Goal: Obtain resource: Obtain resource

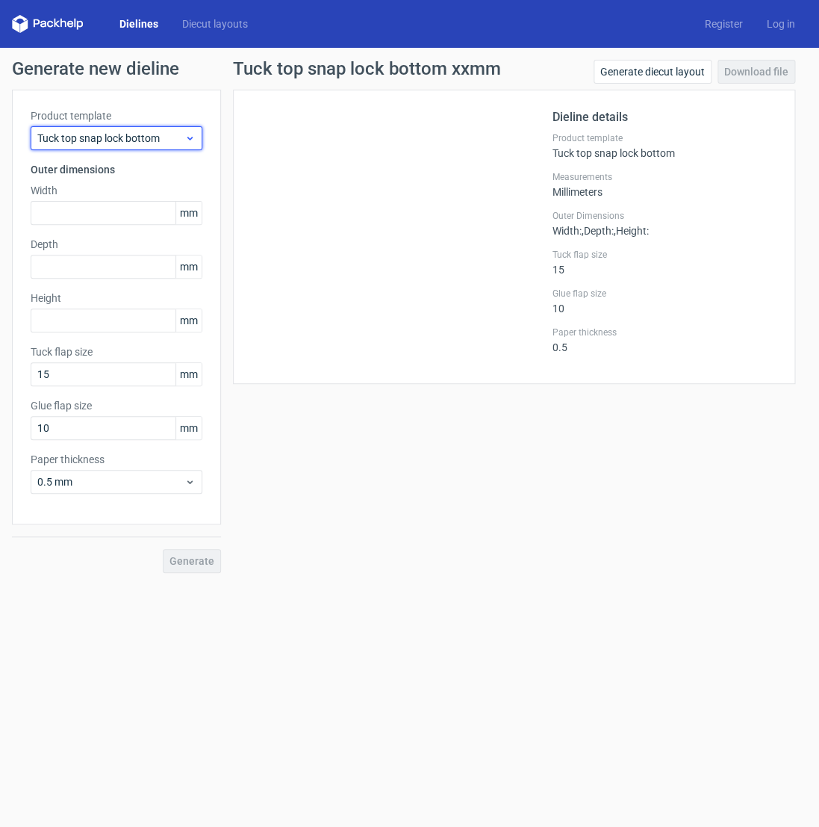
click at [173, 138] on span "Tuck top snap lock bottom" at bounding box center [110, 138] width 147 height 15
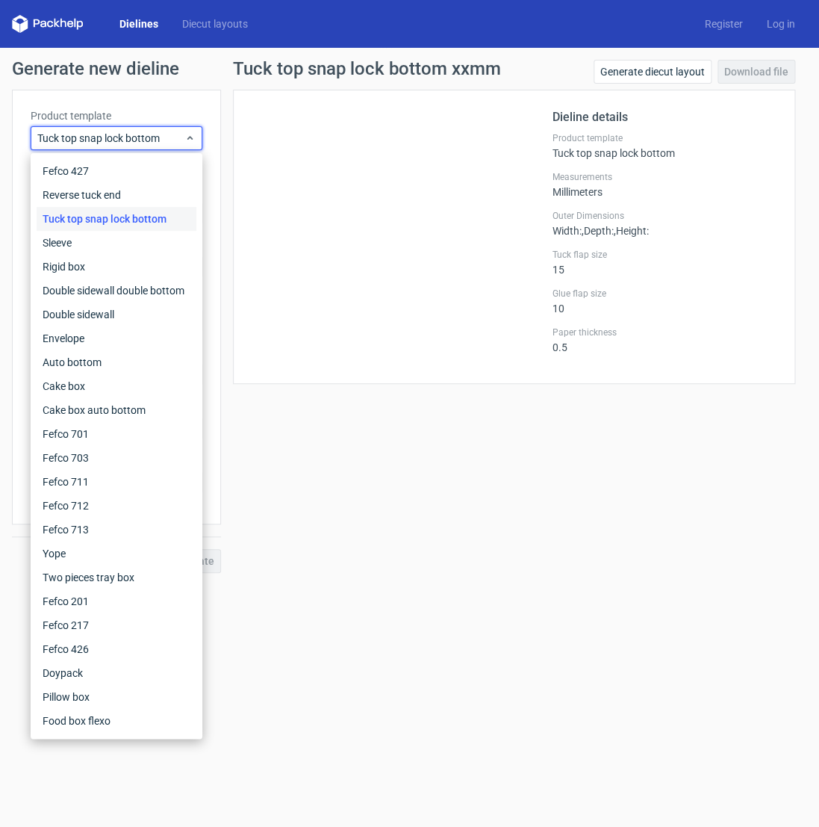
click at [169, 223] on div "Tuck top snap lock bottom" at bounding box center [117, 219] width 160 height 24
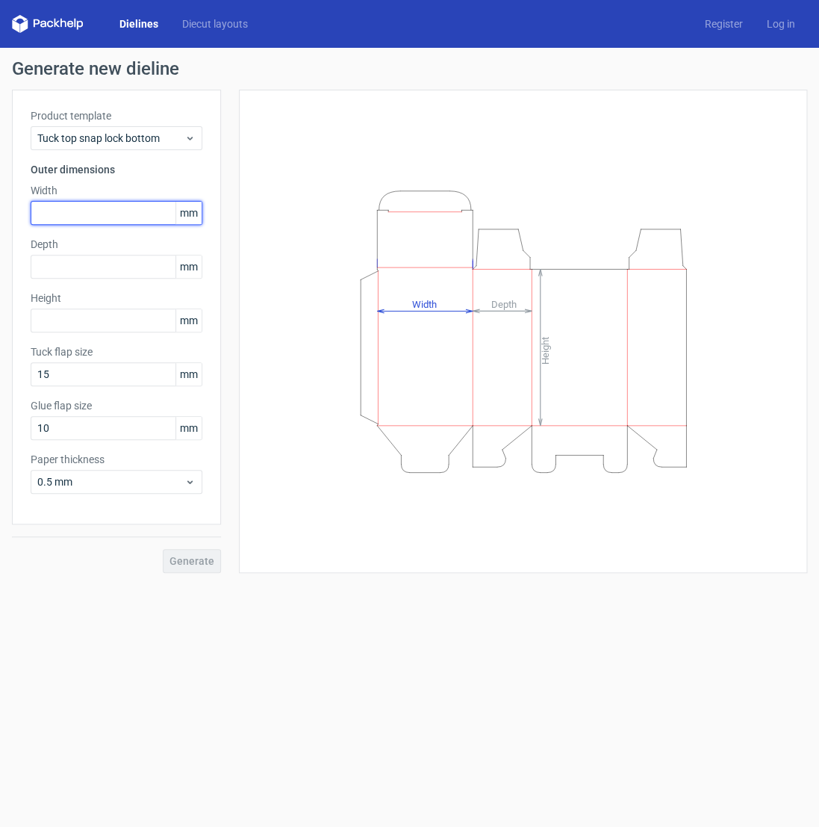
drag, startPoint x: 82, startPoint y: 211, endPoint x: 59, endPoint y: 216, distance: 23.7
click at [82, 210] on input "text" at bounding box center [117, 213] width 172 height 24
type input "2"
type input "150"
drag, startPoint x: 92, startPoint y: 270, endPoint x: 70, endPoint y: 276, distance: 22.5
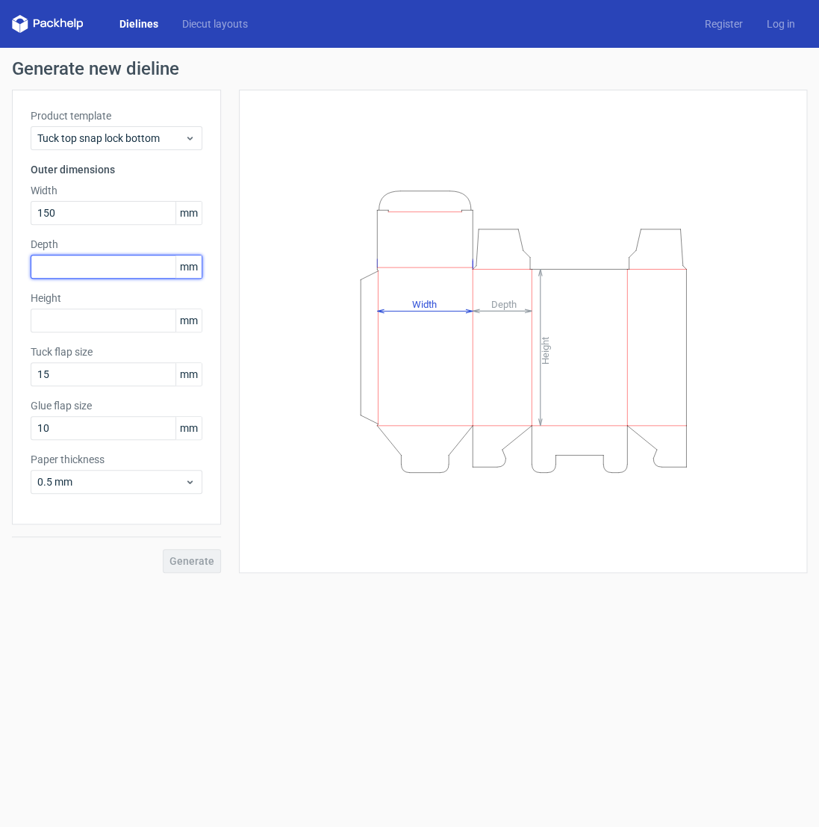
click at [91, 270] on input "text" at bounding box center [117, 267] width 172 height 24
type input "125"
click at [65, 318] on input "text" at bounding box center [117, 320] width 172 height 24
type input "200"
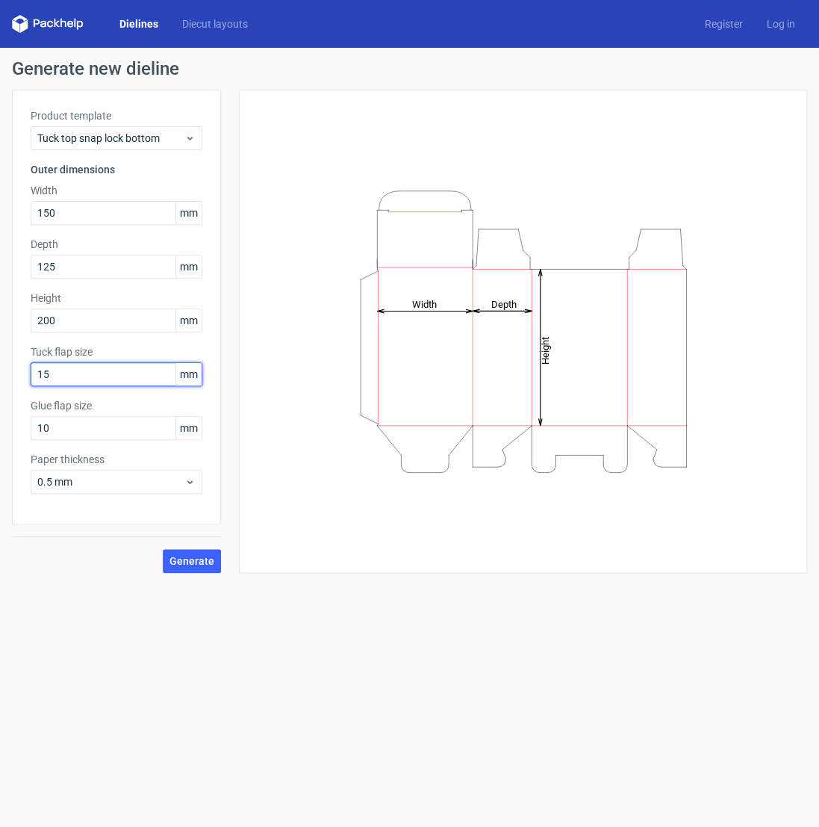
drag, startPoint x: 55, startPoint y: 378, endPoint x: 4, endPoint y: 376, distance: 51.6
click at [31, 376] on input "15" at bounding box center [117, 374] width 172 height 24
drag, startPoint x: 28, startPoint y: 376, endPoint x: -5, endPoint y: 375, distance: 33.6
click at [31, 375] on input "20" at bounding box center [117, 374] width 172 height 24
type input "15"
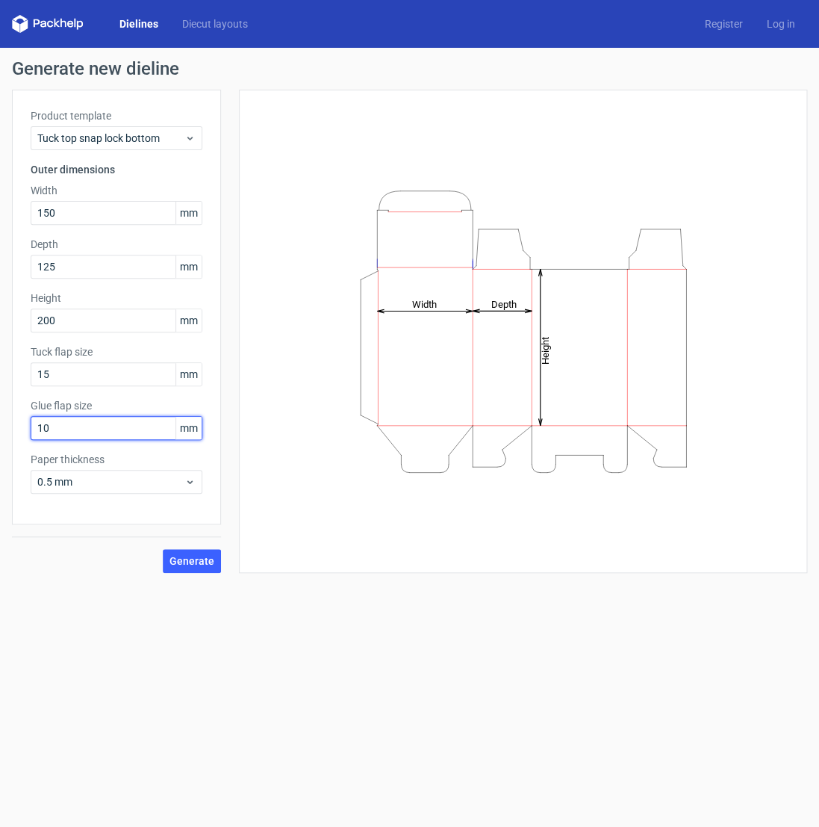
drag, startPoint x: 53, startPoint y: 428, endPoint x: -13, endPoint y: 424, distance: 65.8
click at [31, 424] on input "10" at bounding box center [117, 428] width 172 height 24
type input "15"
drag, startPoint x: 199, startPoint y: 561, endPoint x: 155, endPoint y: 579, distance: 46.9
click at [197, 561] on span "Generate" at bounding box center [192, 561] width 45 height 10
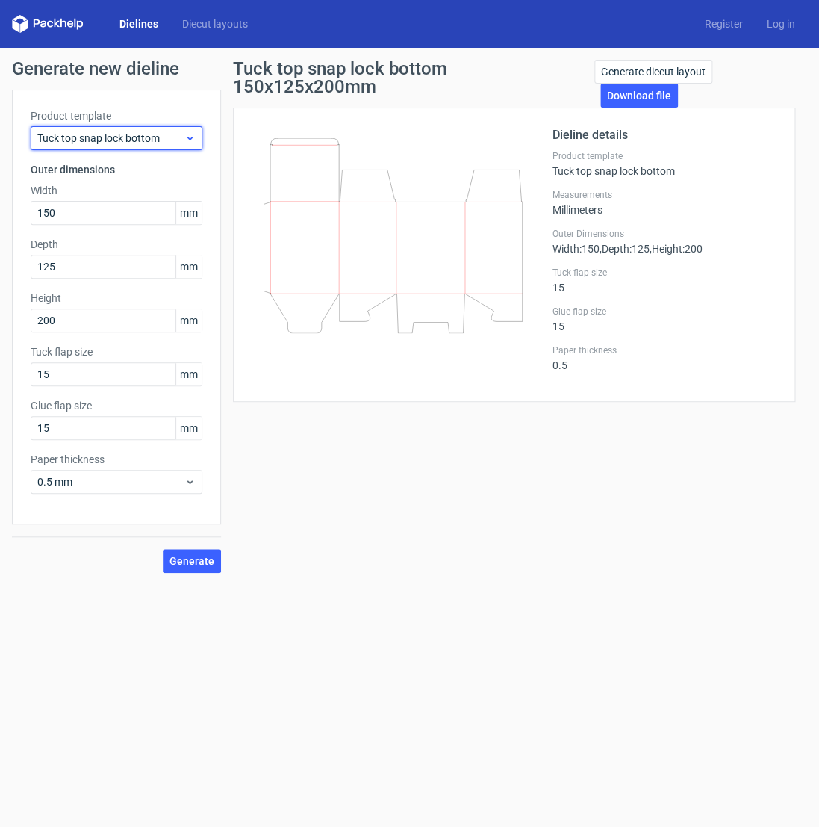
click at [143, 138] on span "Tuck top snap lock bottom" at bounding box center [110, 138] width 147 height 15
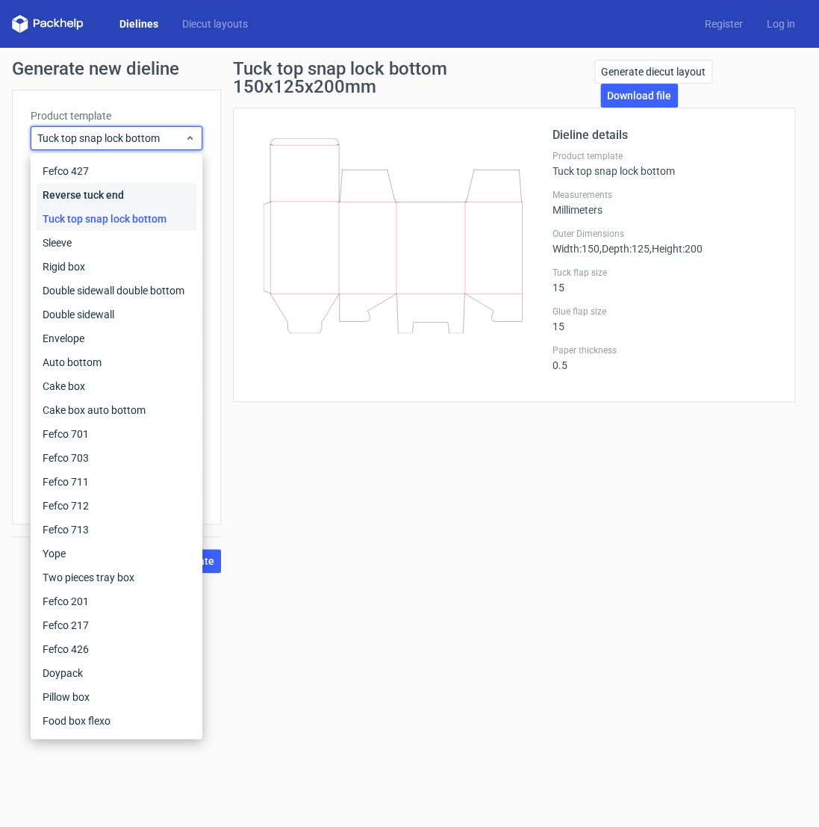
click at [112, 198] on div "Reverse tuck end" at bounding box center [117, 195] width 160 height 24
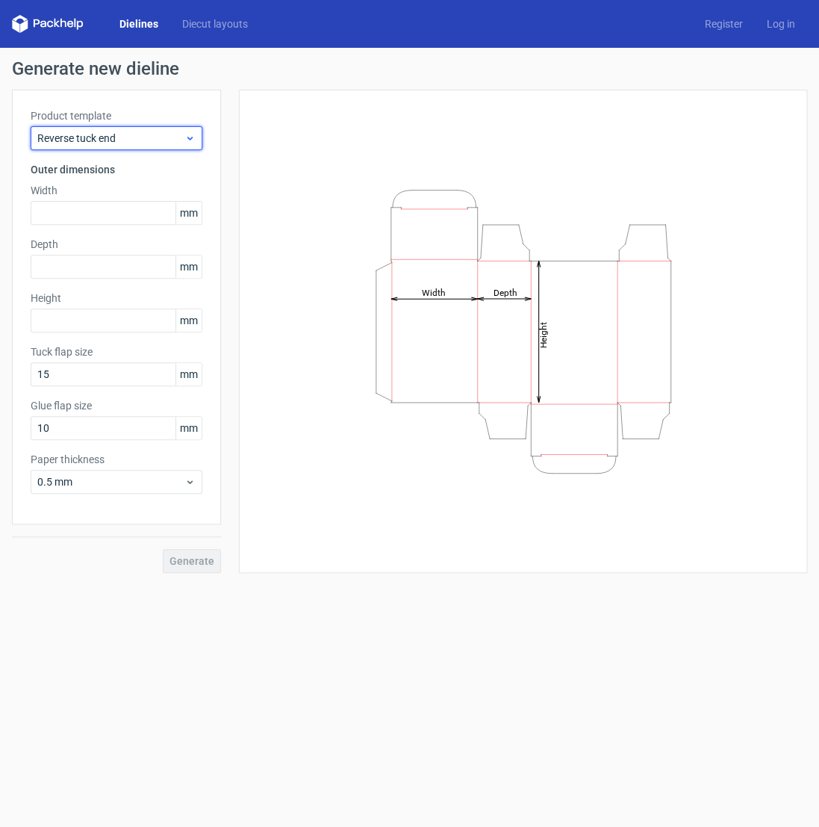
drag, startPoint x: 126, startPoint y: 141, endPoint x: 122, endPoint y: 149, distance: 9.0
click at [127, 141] on span "Reverse tuck end" at bounding box center [110, 138] width 147 height 15
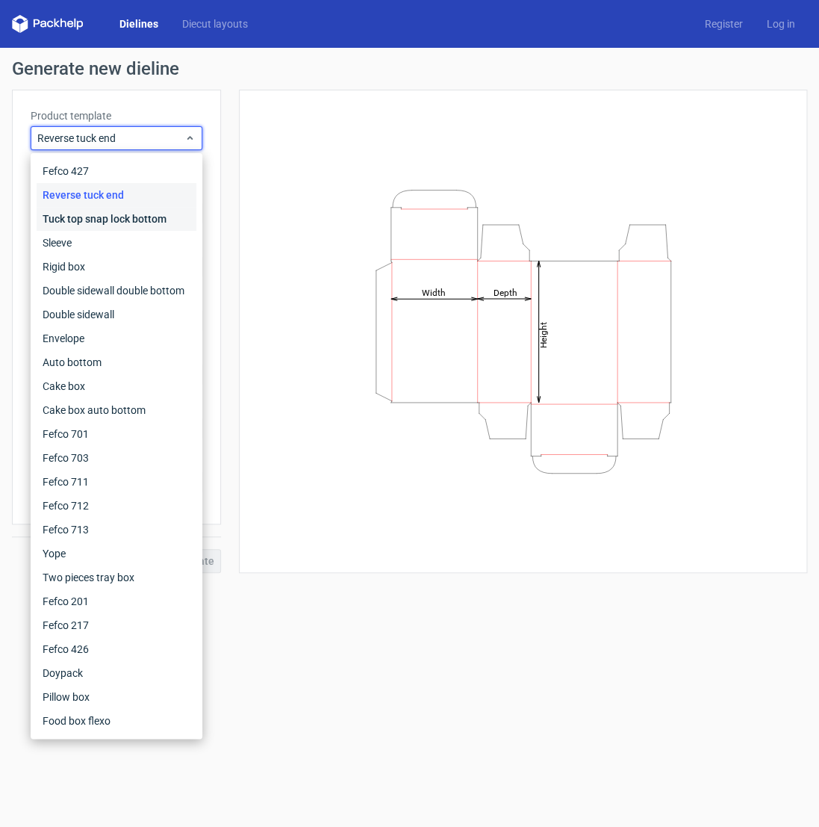
click at [120, 221] on div "Tuck top snap lock bottom" at bounding box center [117, 219] width 160 height 24
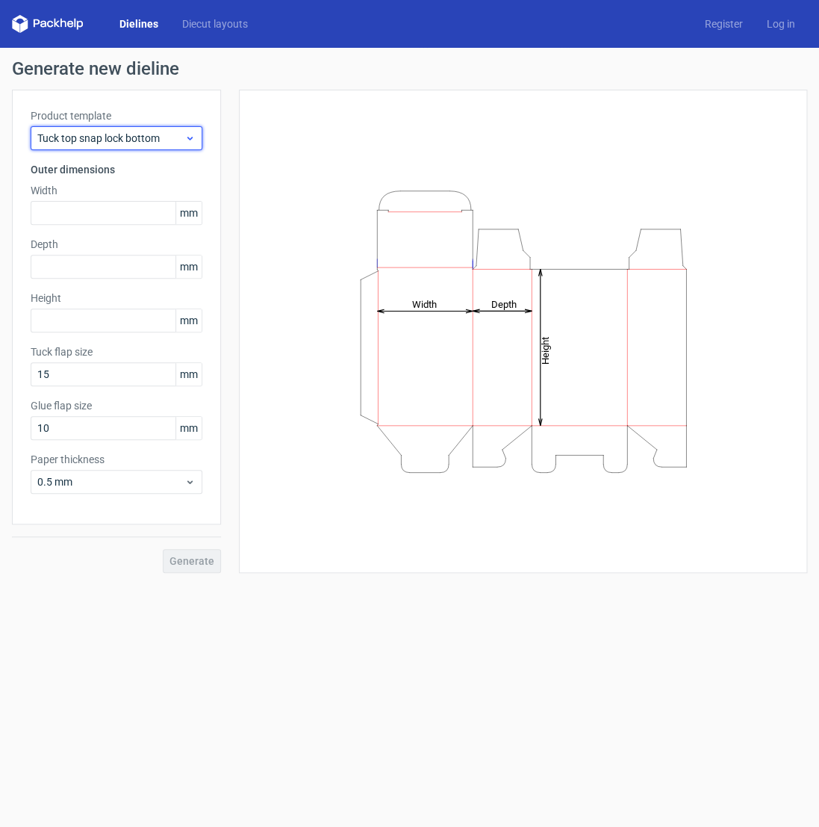
click at [139, 139] on span "Tuck top snap lock bottom" at bounding box center [110, 138] width 147 height 15
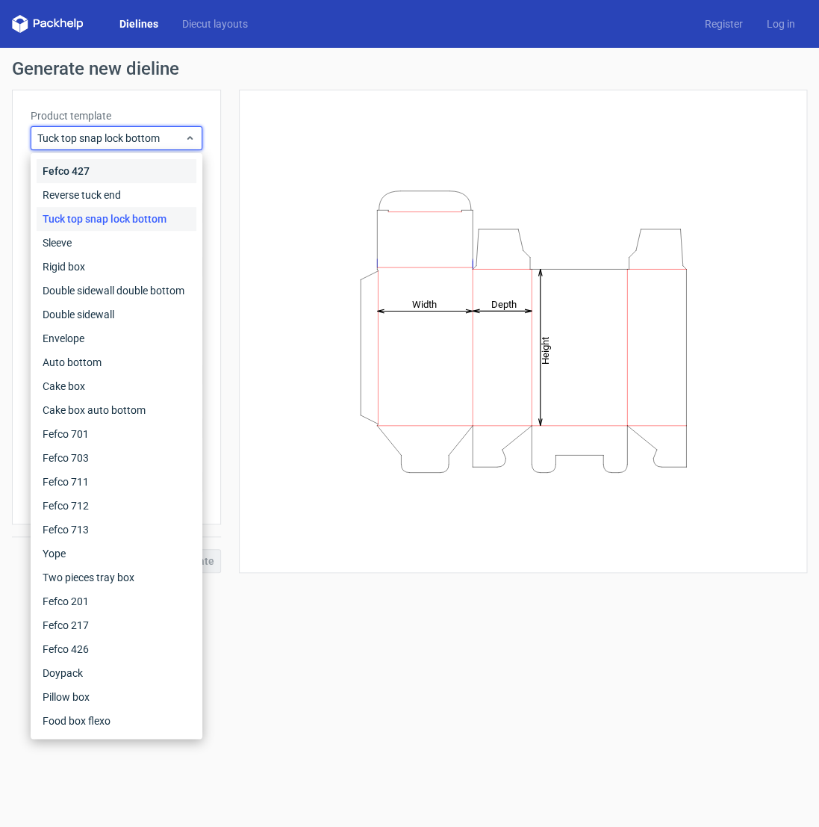
drag, startPoint x: 104, startPoint y: 174, endPoint x: 76, endPoint y: 181, distance: 28.6
click at [103, 174] on div "Fefco 427" at bounding box center [117, 171] width 160 height 24
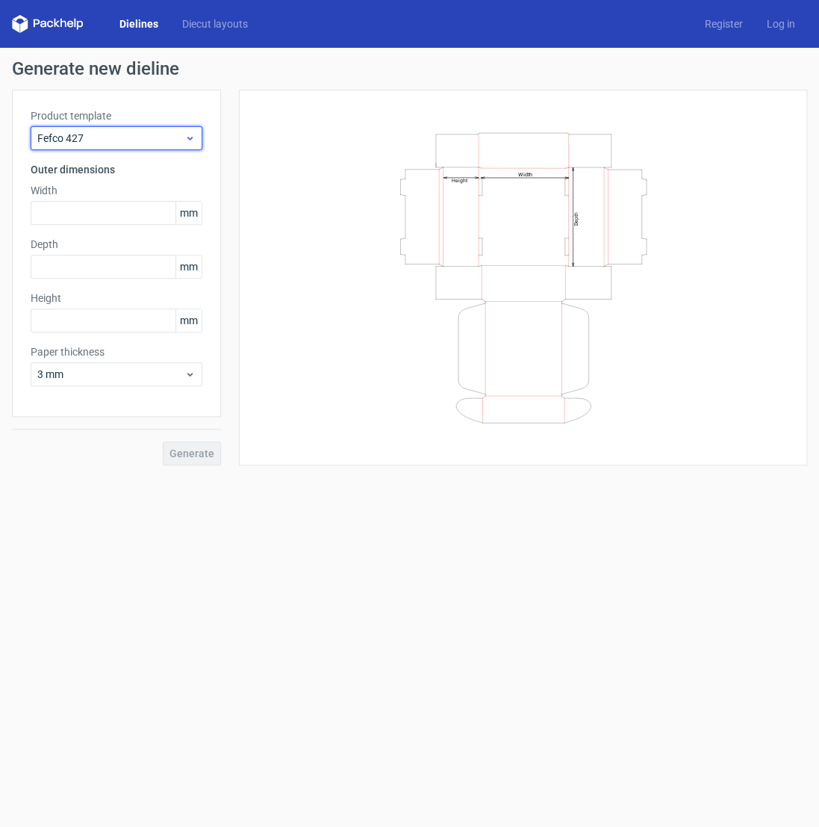
click at [134, 138] on span "Fefco 427" at bounding box center [110, 138] width 147 height 15
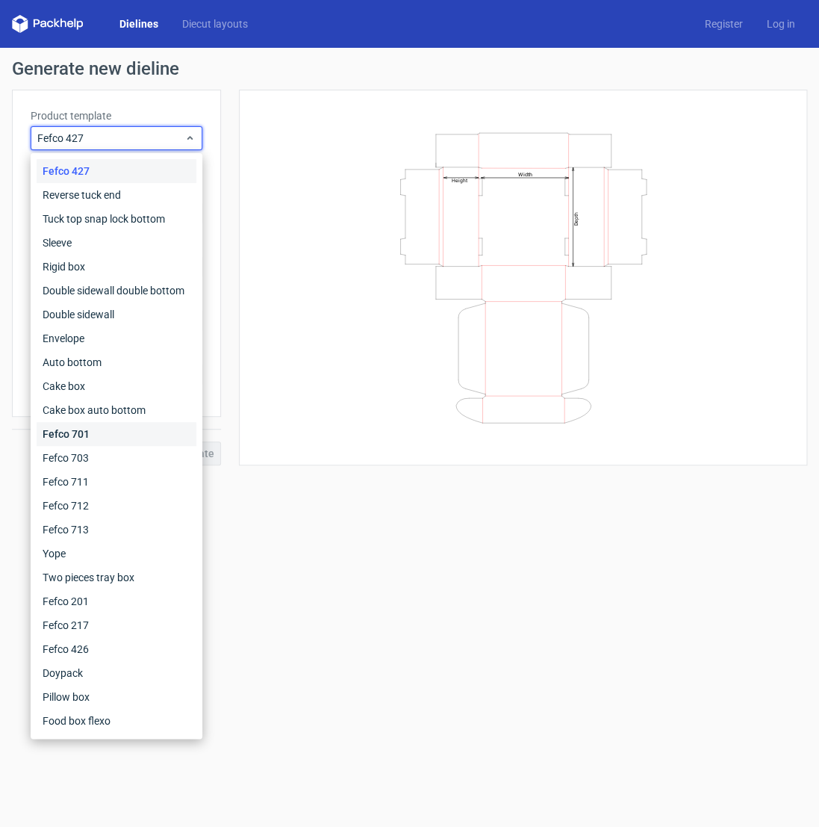
drag, startPoint x: 95, startPoint y: 442, endPoint x: 87, endPoint y: 452, distance: 12.7
click at [95, 440] on div "Fefco 701" at bounding box center [117, 434] width 160 height 24
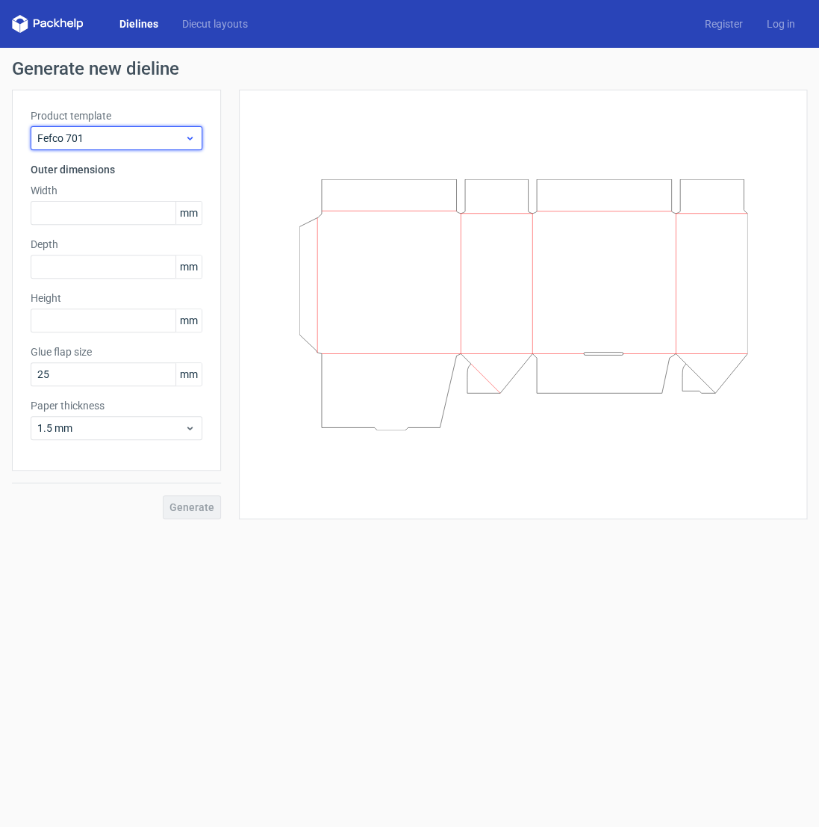
drag, startPoint x: 131, startPoint y: 135, endPoint x: 125, endPoint y: 146, distance: 12.0
click at [131, 136] on span "Fefco 701" at bounding box center [110, 138] width 147 height 15
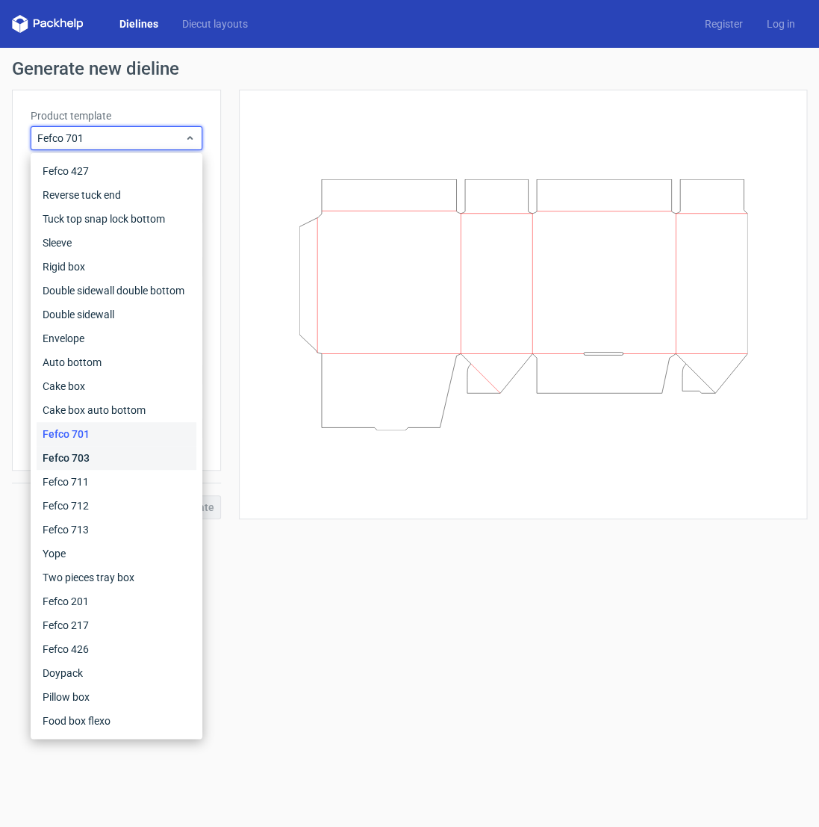
click at [75, 462] on div "Fefco 703" at bounding box center [117, 458] width 160 height 24
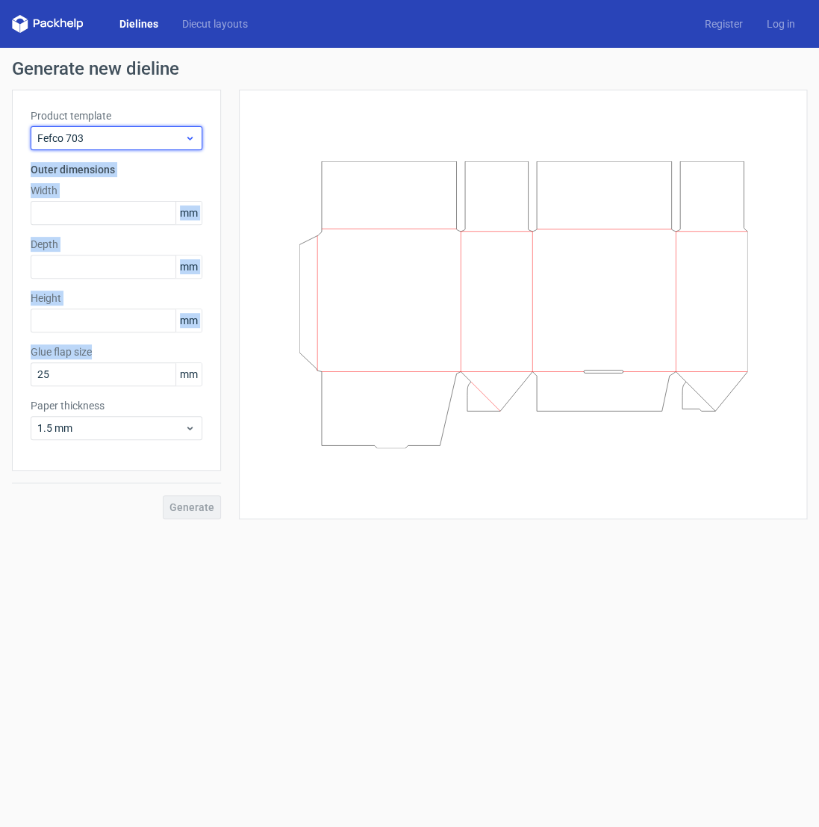
drag, startPoint x: 117, startPoint y: 134, endPoint x: 107, endPoint y: 384, distance: 249.7
click at [107, 146] on span "Fefco 703" at bounding box center [110, 138] width 147 height 15
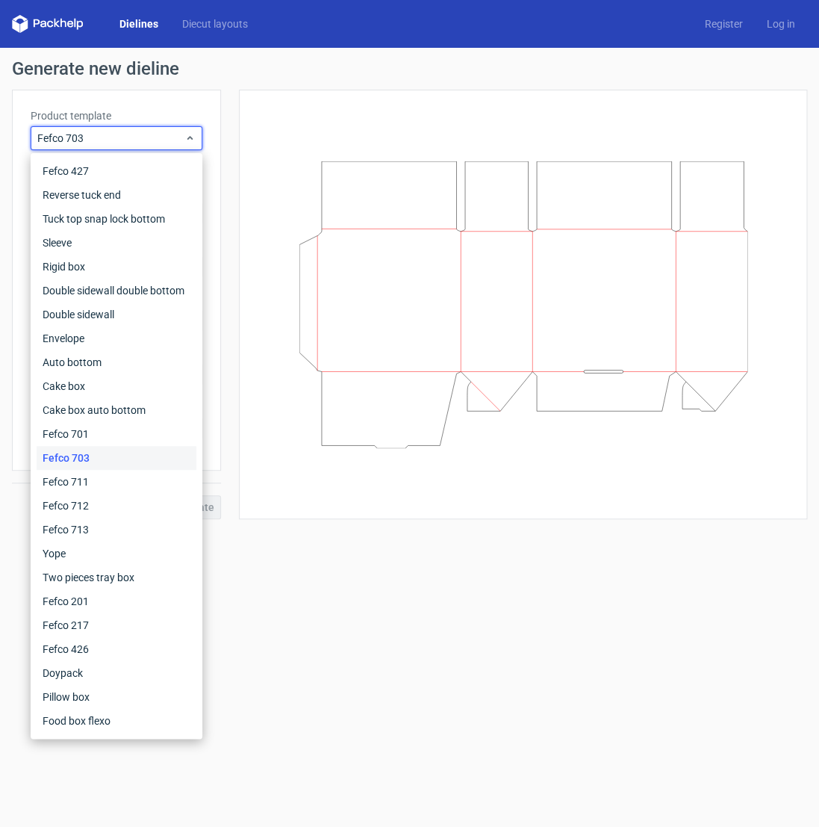
click at [155, 124] on div "Product template Fefco 703" at bounding box center [117, 129] width 172 height 42
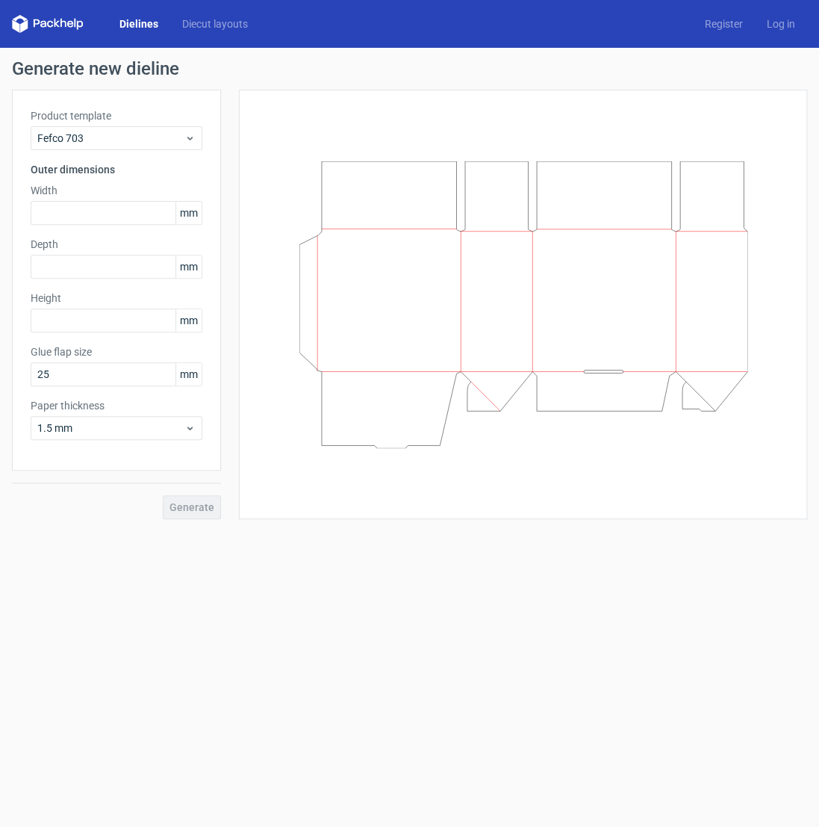
click at [143, 125] on div "Product template Fefco 703" at bounding box center [117, 129] width 172 height 42
click at [146, 134] on span "Fefco 703" at bounding box center [110, 138] width 147 height 15
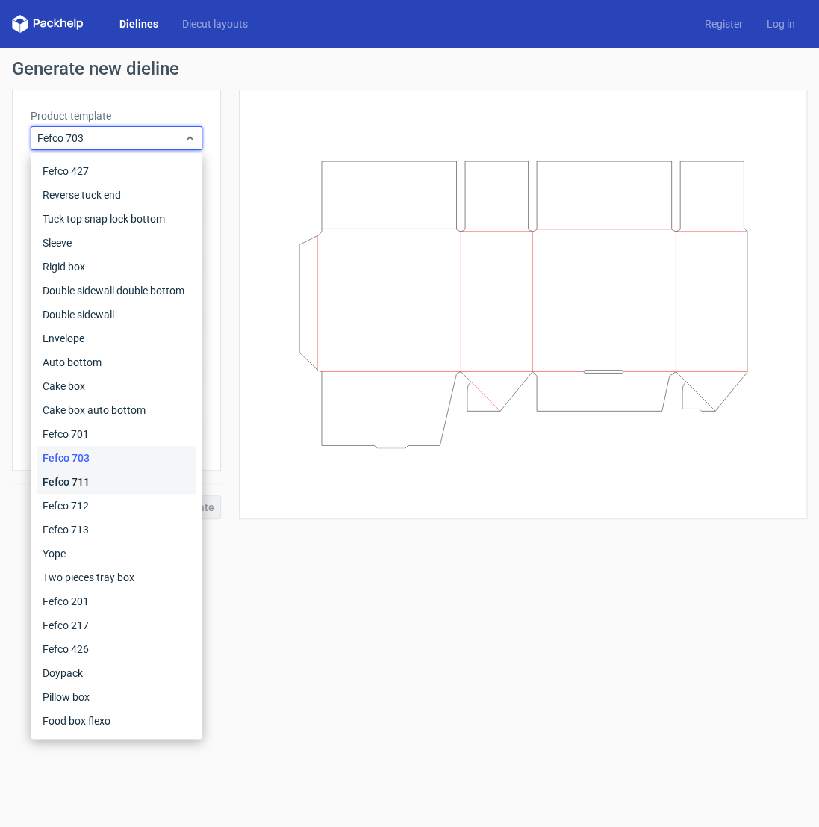
click at [87, 482] on div "Fefco 711" at bounding box center [117, 482] width 160 height 24
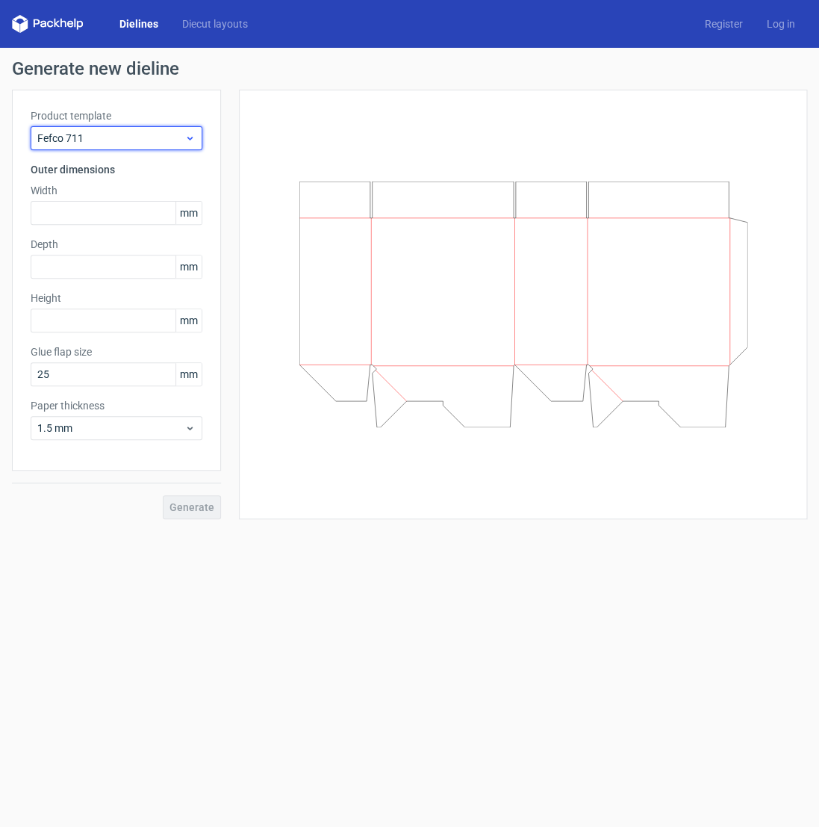
click at [134, 136] on span "Fefco 711" at bounding box center [110, 138] width 147 height 15
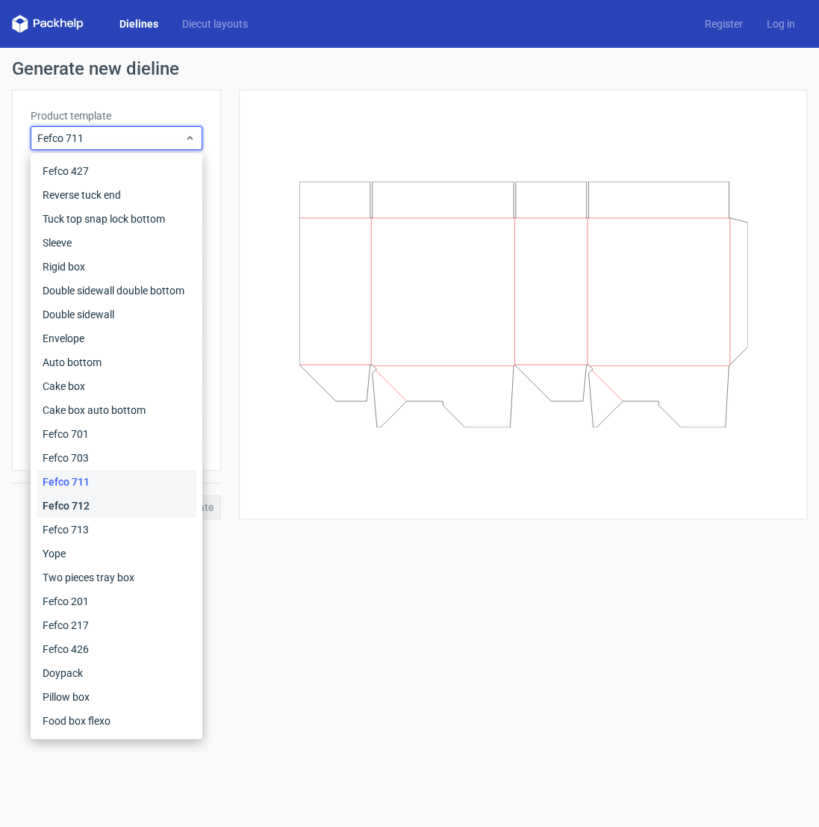
click at [106, 504] on div "Fefco 712" at bounding box center [117, 506] width 160 height 24
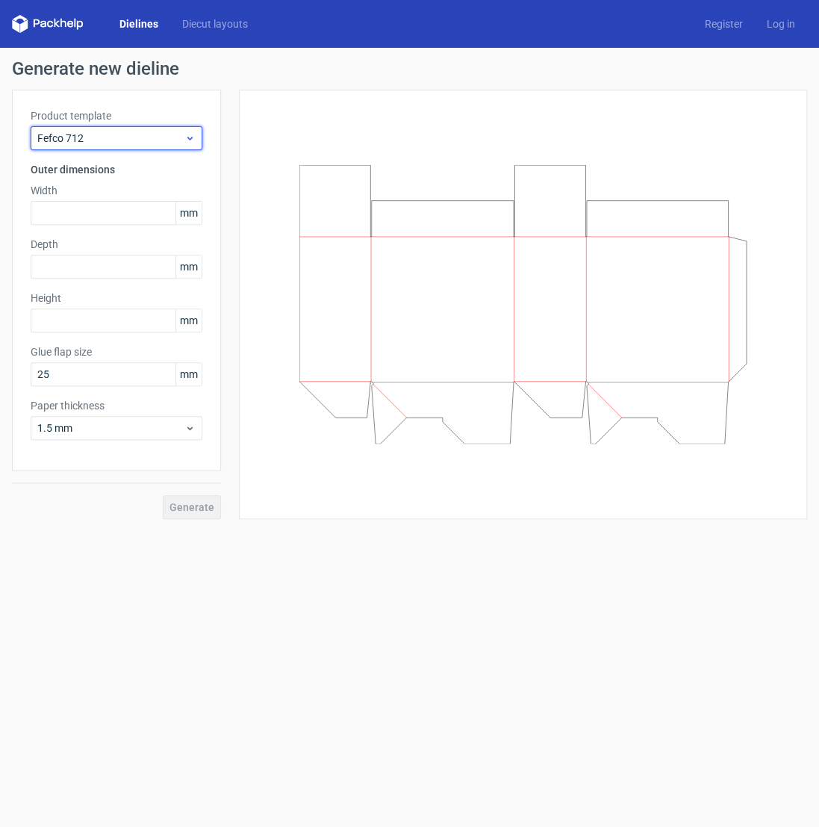
click at [144, 137] on span "Fefco 712" at bounding box center [110, 138] width 147 height 15
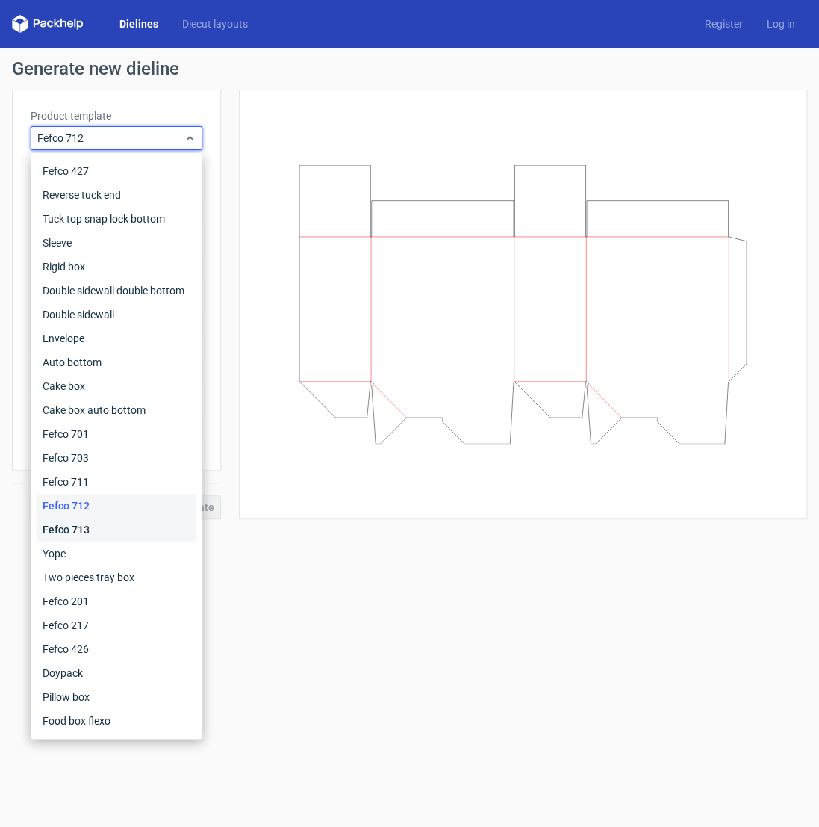
click at [101, 530] on div "Fefco 713" at bounding box center [117, 530] width 160 height 24
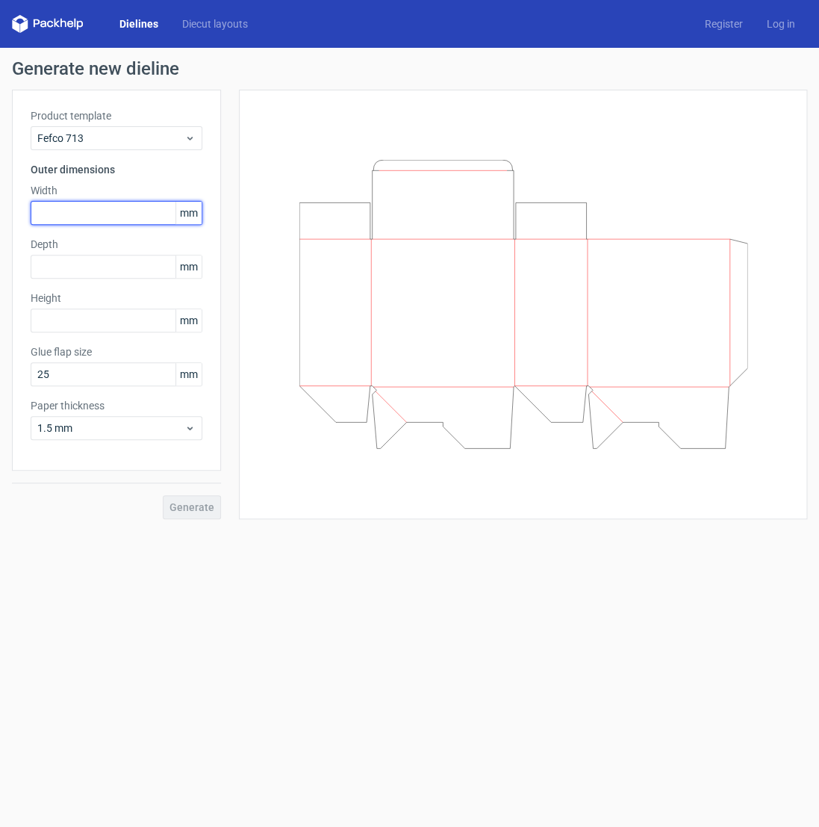
drag, startPoint x: 64, startPoint y: 216, endPoint x: 49, endPoint y: 223, distance: 16.4
click at [64, 216] on input "text" at bounding box center [117, 213] width 172 height 24
type input "150"
click at [69, 258] on input "text" at bounding box center [117, 267] width 172 height 24
type input "125"
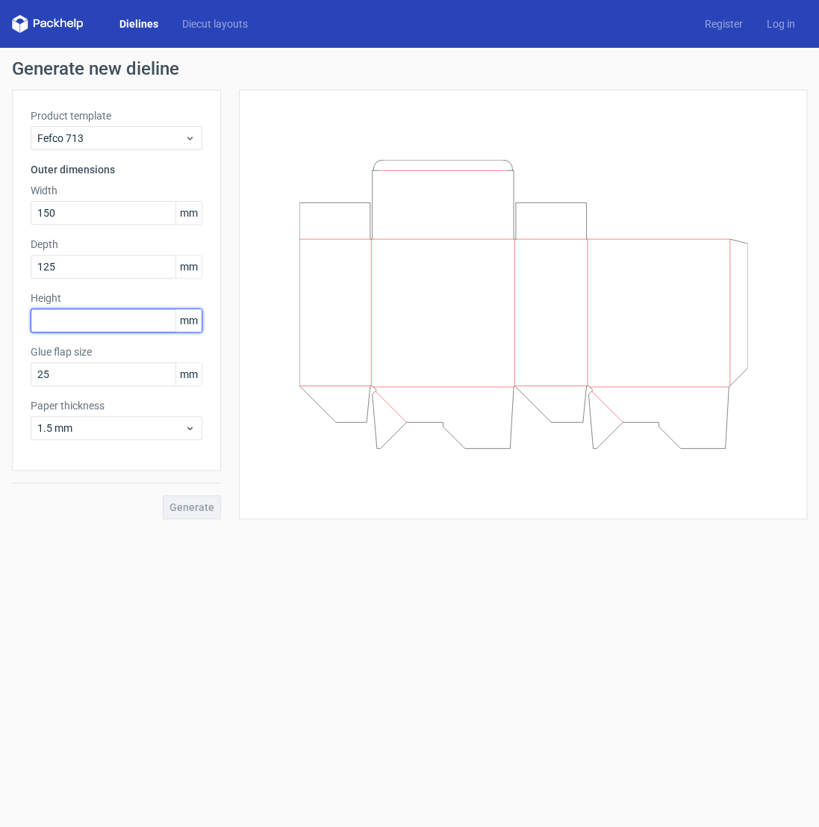
click at [62, 321] on input "text" at bounding box center [117, 320] width 172 height 24
type input "200"
drag, startPoint x: 201, startPoint y: 506, endPoint x: 176, endPoint y: 520, distance: 29.1
click at [200, 505] on span "Generate" at bounding box center [192, 507] width 45 height 10
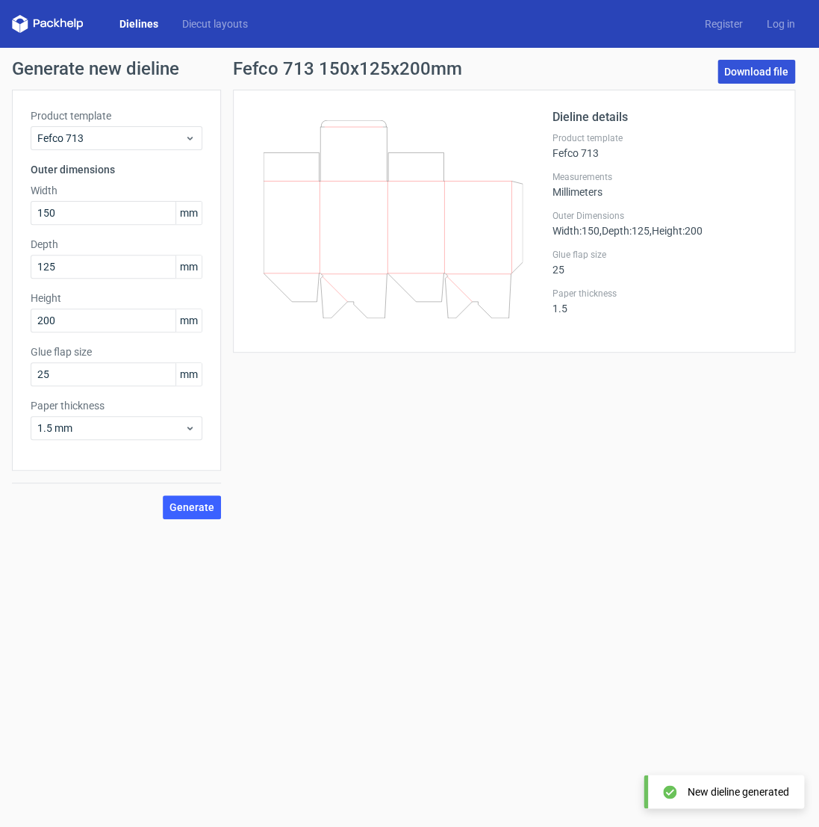
click at [765, 71] on link "Download file" at bounding box center [757, 72] width 78 height 24
drag, startPoint x: 737, startPoint y: 70, endPoint x: 721, endPoint y: 69, distance: 16.4
click at [737, 69] on link "Download file" at bounding box center [757, 72] width 78 height 24
drag, startPoint x: 140, startPoint y: 23, endPoint x: 122, endPoint y: 31, distance: 19.7
click at [139, 24] on link "Dielines" at bounding box center [139, 23] width 63 height 15
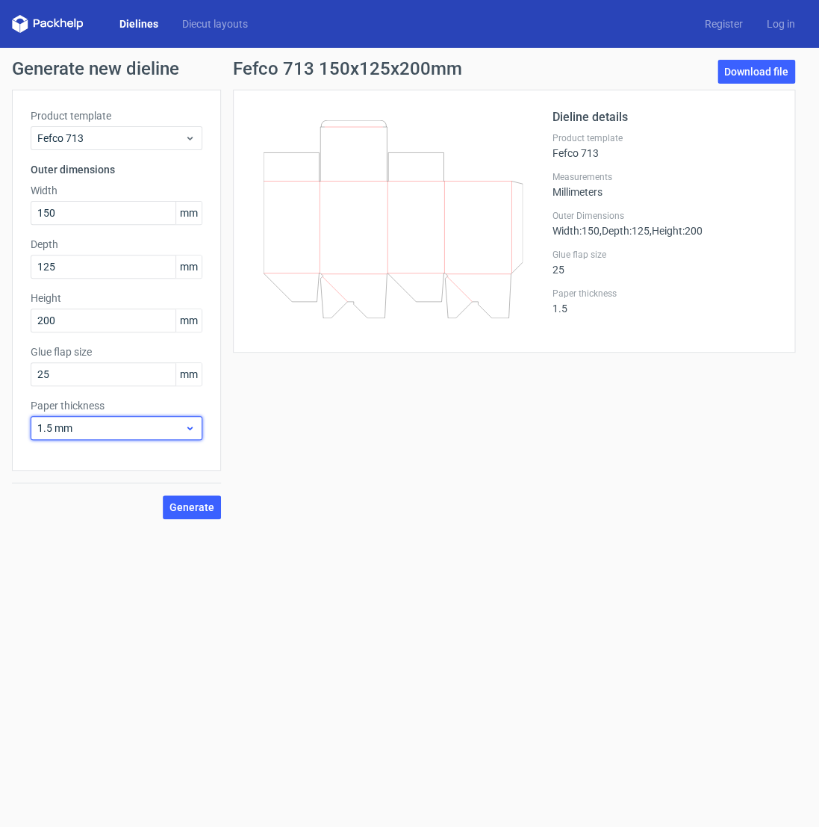
click at [84, 429] on span "1.5 mm" at bounding box center [110, 427] width 147 height 15
drag, startPoint x: 78, startPoint y: 506, endPoint x: 78, endPoint y: 515, distance: 9.0
click at [78, 506] on div "1 mm" at bounding box center [117, 509] width 160 height 24
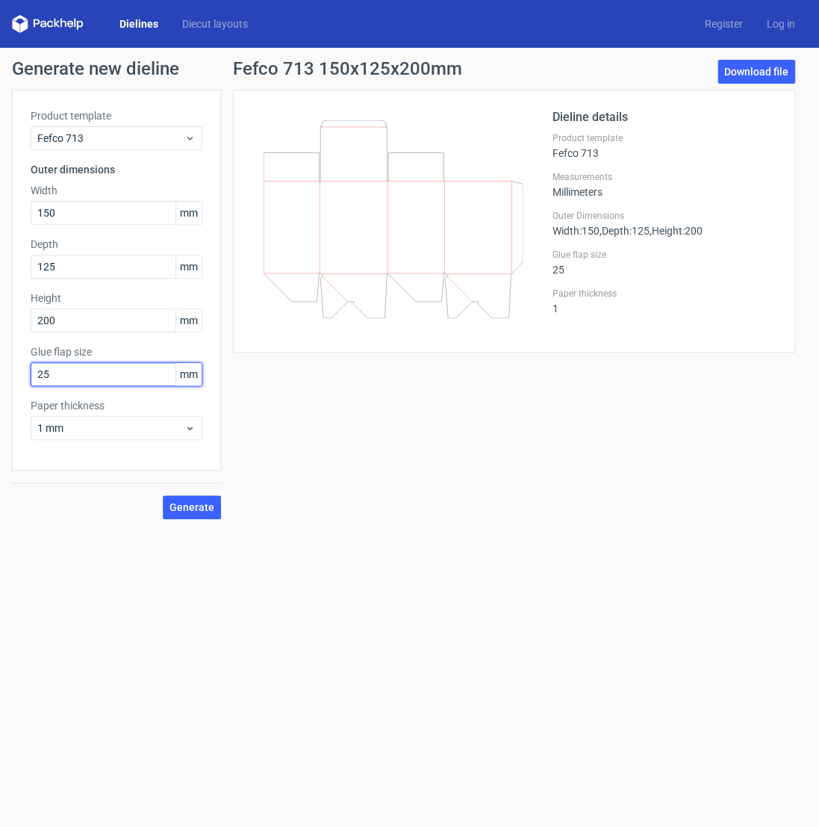
drag, startPoint x: 54, startPoint y: 375, endPoint x: 5, endPoint y: 372, distance: 48.6
click at [31, 372] on input "25" at bounding box center [117, 374] width 172 height 24
type input "17"
drag, startPoint x: 199, startPoint y: 510, endPoint x: 173, endPoint y: 524, distance: 29.4
click at [199, 511] on span "Generate" at bounding box center [192, 507] width 45 height 10
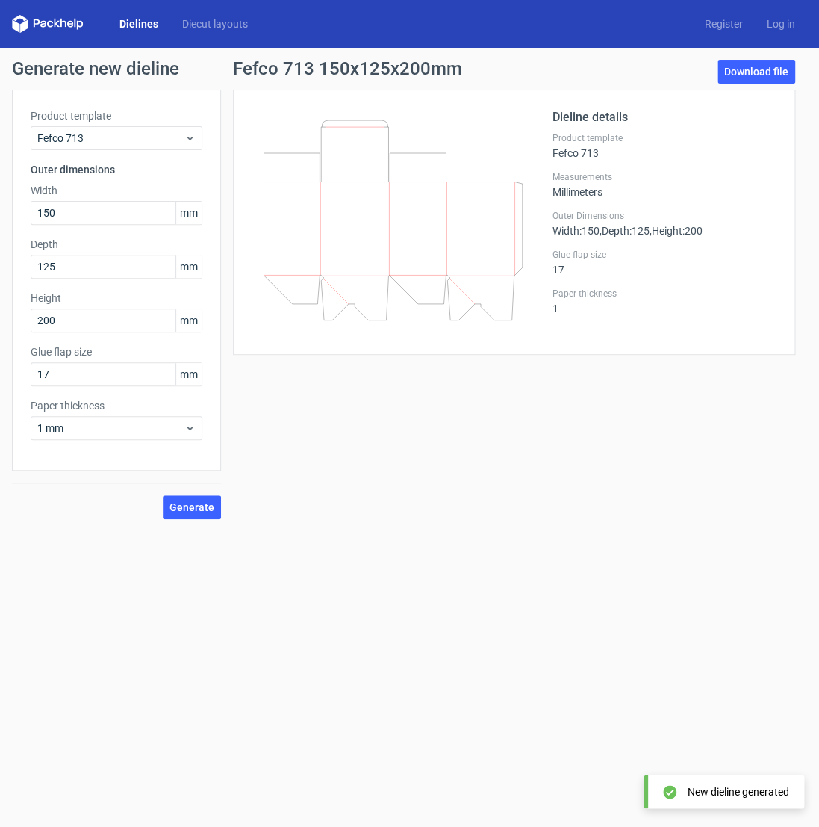
drag, startPoint x: 738, startPoint y: 70, endPoint x: 711, endPoint y: 75, distance: 27.4
click at [738, 69] on link "Download file" at bounding box center [757, 72] width 78 height 24
drag, startPoint x: 118, startPoint y: 140, endPoint x: 107, endPoint y: 143, distance: 11.8
click at [117, 140] on span "Fefco 713" at bounding box center [110, 138] width 147 height 15
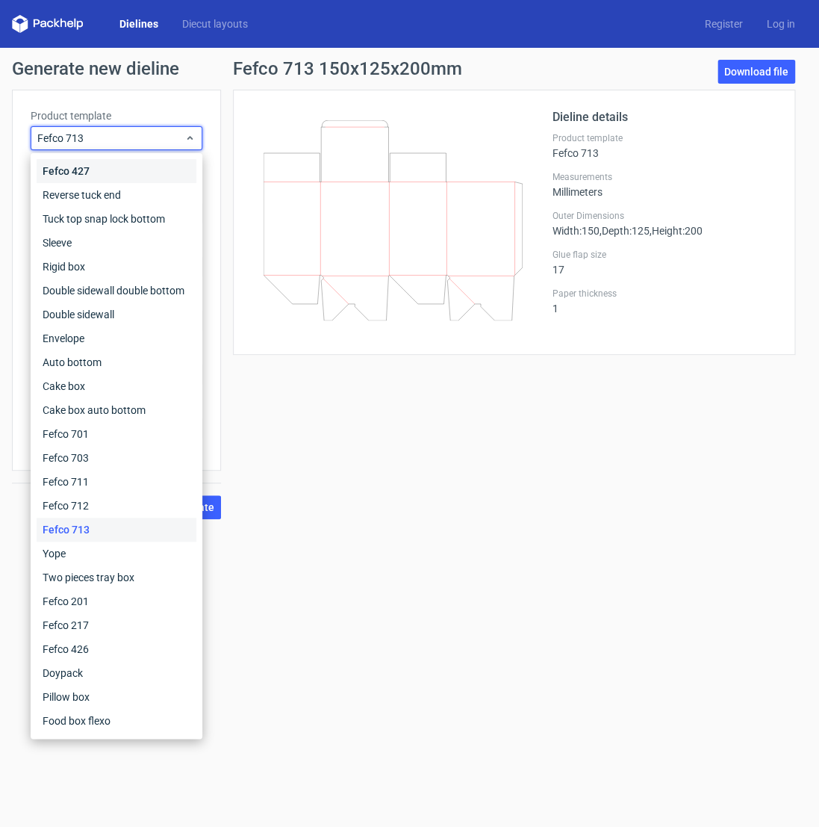
drag, startPoint x: 97, startPoint y: 170, endPoint x: 85, endPoint y: 176, distance: 13.4
click at [96, 169] on div "Fefco 427" at bounding box center [117, 171] width 160 height 24
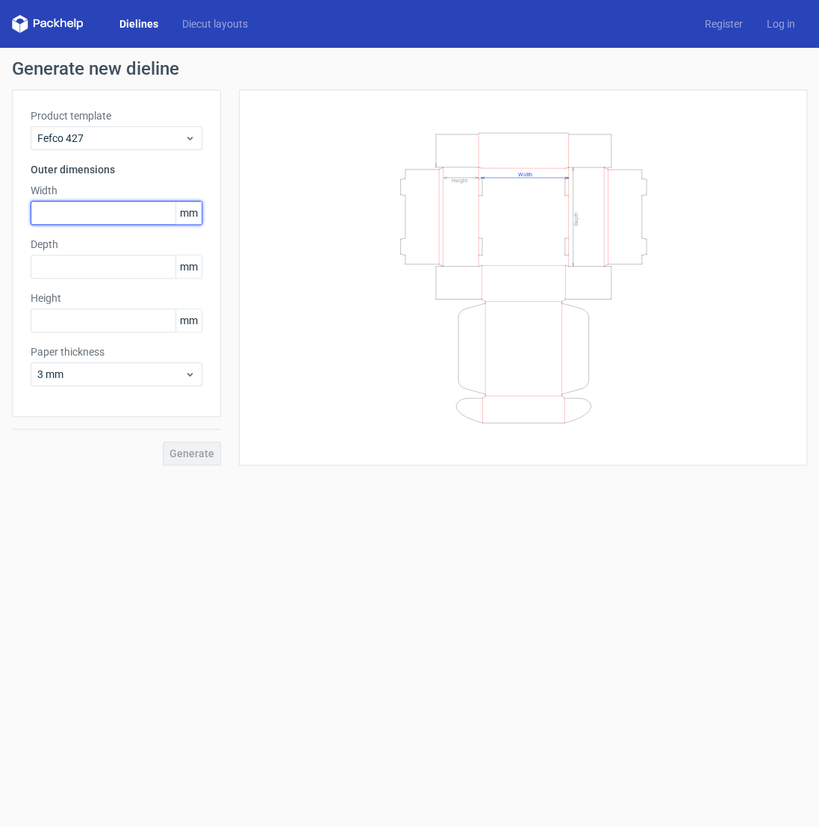
drag, startPoint x: 87, startPoint y: 208, endPoint x: 75, endPoint y: 211, distance: 12.3
click at [87, 209] on input "text" at bounding box center [117, 213] width 172 height 24
type input "100"
click at [69, 265] on input "text" at bounding box center [117, 267] width 172 height 24
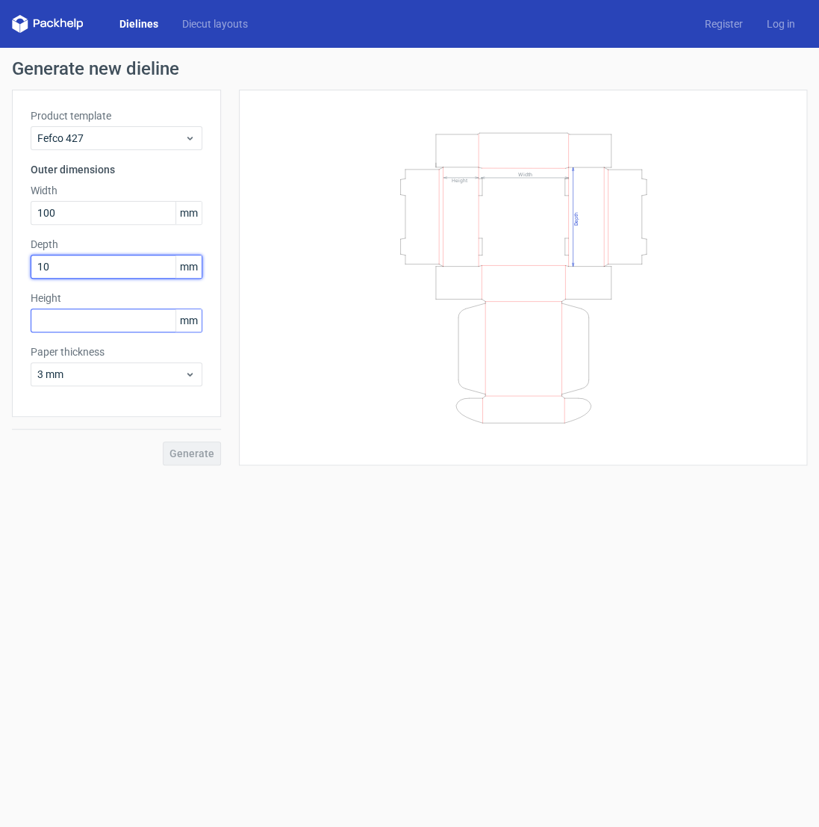
type input "100"
click at [71, 321] on input "text" at bounding box center [117, 320] width 172 height 24
type input "50"
click at [200, 452] on span "Generate" at bounding box center [192, 453] width 45 height 10
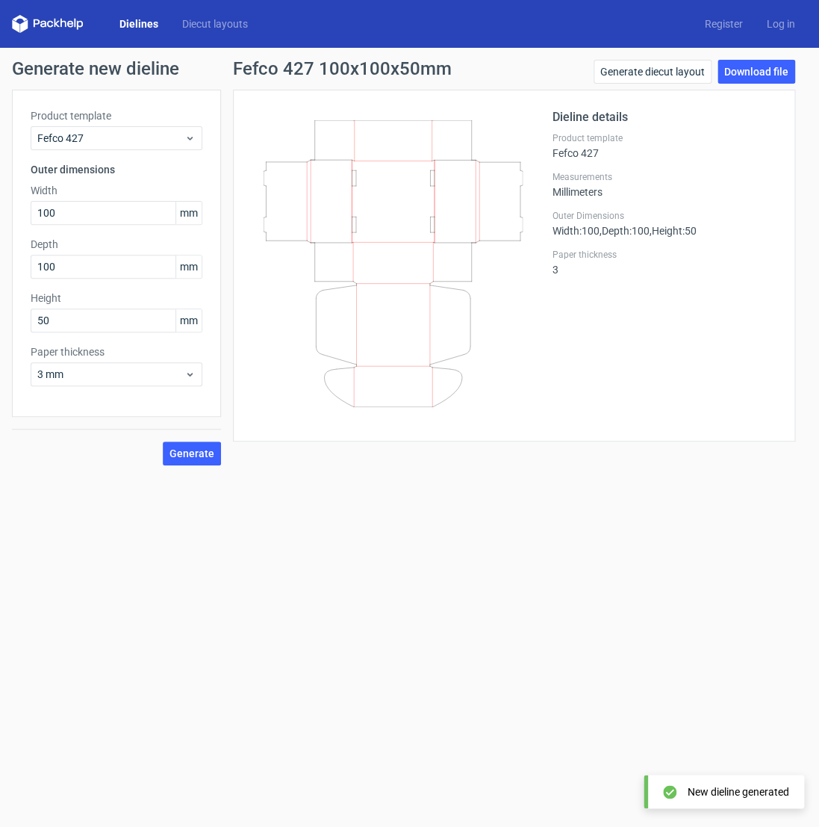
drag, startPoint x: 763, startPoint y: 75, endPoint x: 658, endPoint y: 125, distance: 116.9
click at [763, 75] on link "Download file" at bounding box center [757, 72] width 78 height 24
drag, startPoint x: 220, startPoint y: 68, endPoint x: 236, endPoint y: 69, distance: 15.8
click at [220, 69] on div "Generate new dieline Product template Fefco 427 Outer dimensions Width 100 mm D…" at bounding box center [409, 263] width 795 height 406
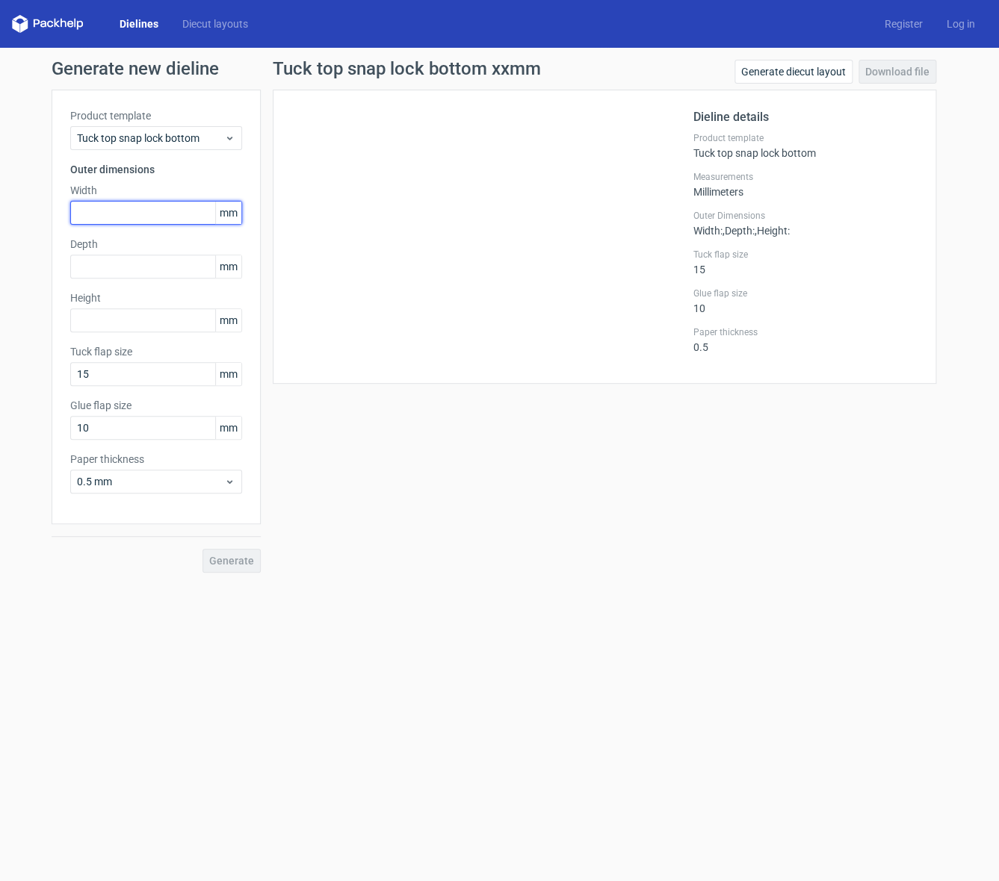
click at [149, 213] on input "text" at bounding box center [156, 213] width 172 height 24
type input "150"
drag, startPoint x: 119, startPoint y: 273, endPoint x: 120, endPoint y: 264, distance: 9.1
click at [119, 272] on input "text" at bounding box center [156, 267] width 172 height 24
type input "125"
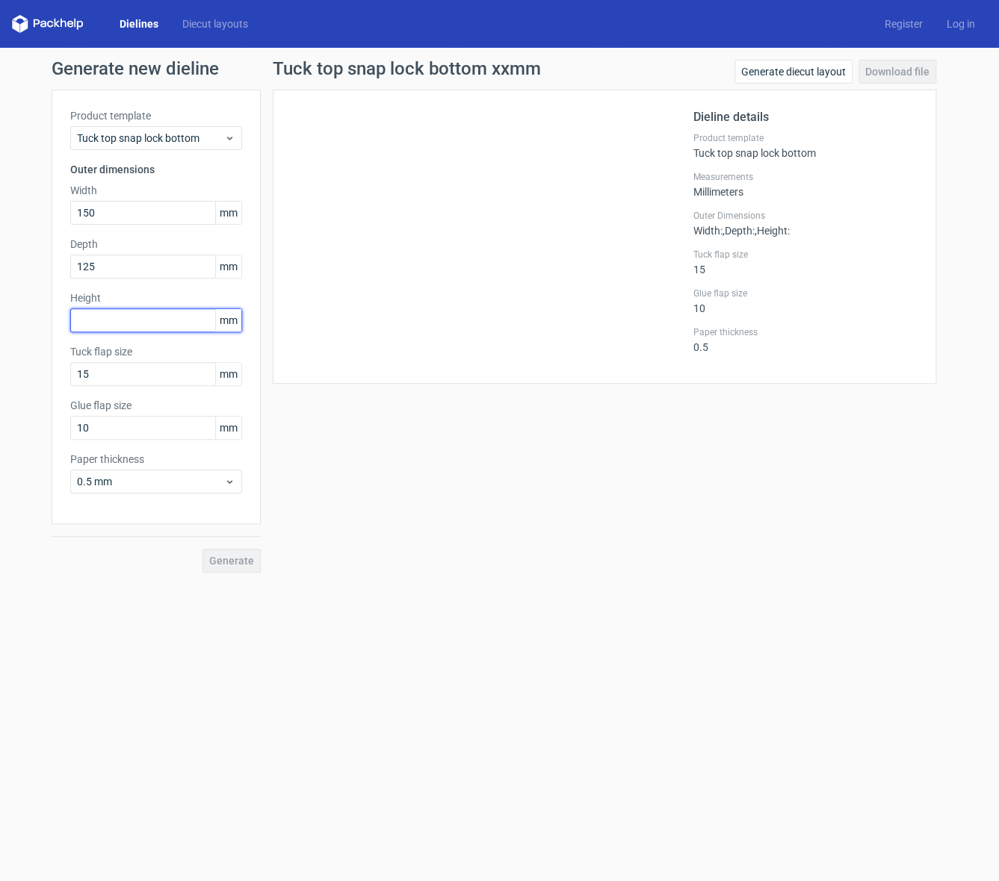
click at [124, 320] on input "text" at bounding box center [156, 320] width 172 height 24
type input "200"
drag, startPoint x: 232, startPoint y: 561, endPoint x: 220, endPoint y: 576, distance: 19.1
click at [232, 562] on span "Generate" at bounding box center [231, 561] width 45 height 10
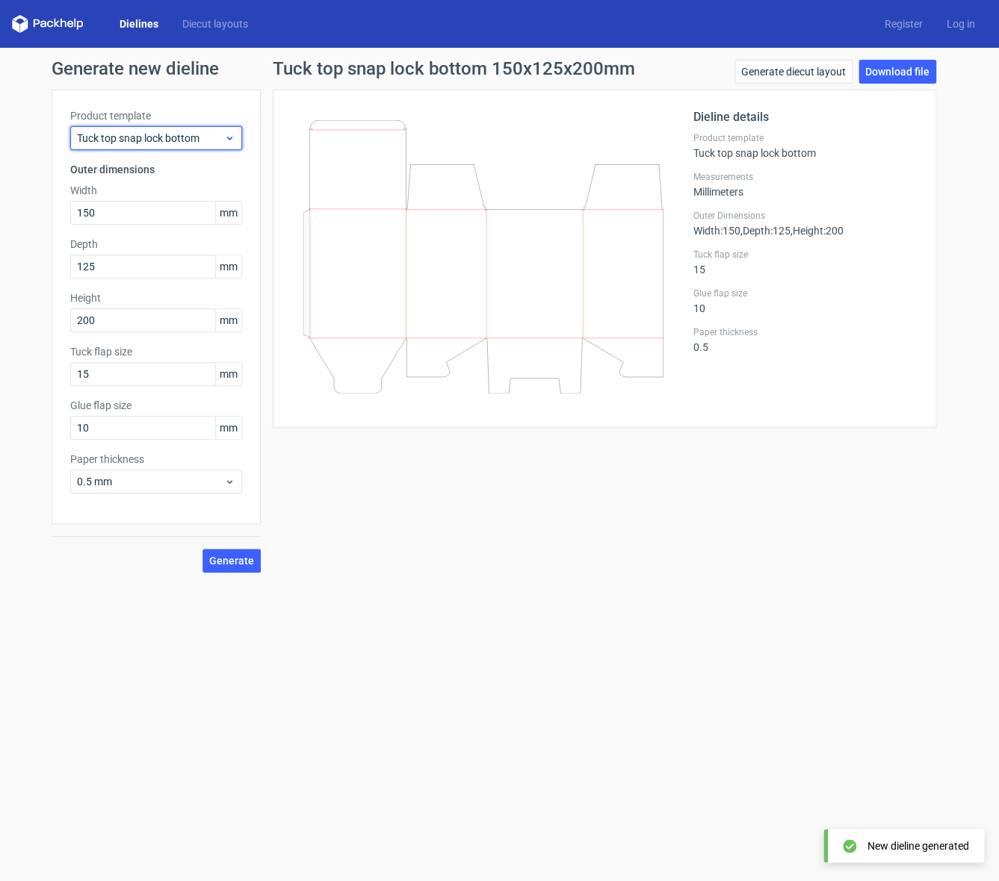
drag, startPoint x: 186, startPoint y: 133, endPoint x: 178, endPoint y: 143, distance: 13.3
click at [186, 136] on span "Tuck top snap lock bottom" at bounding box center [150, 138] width 147 height 15
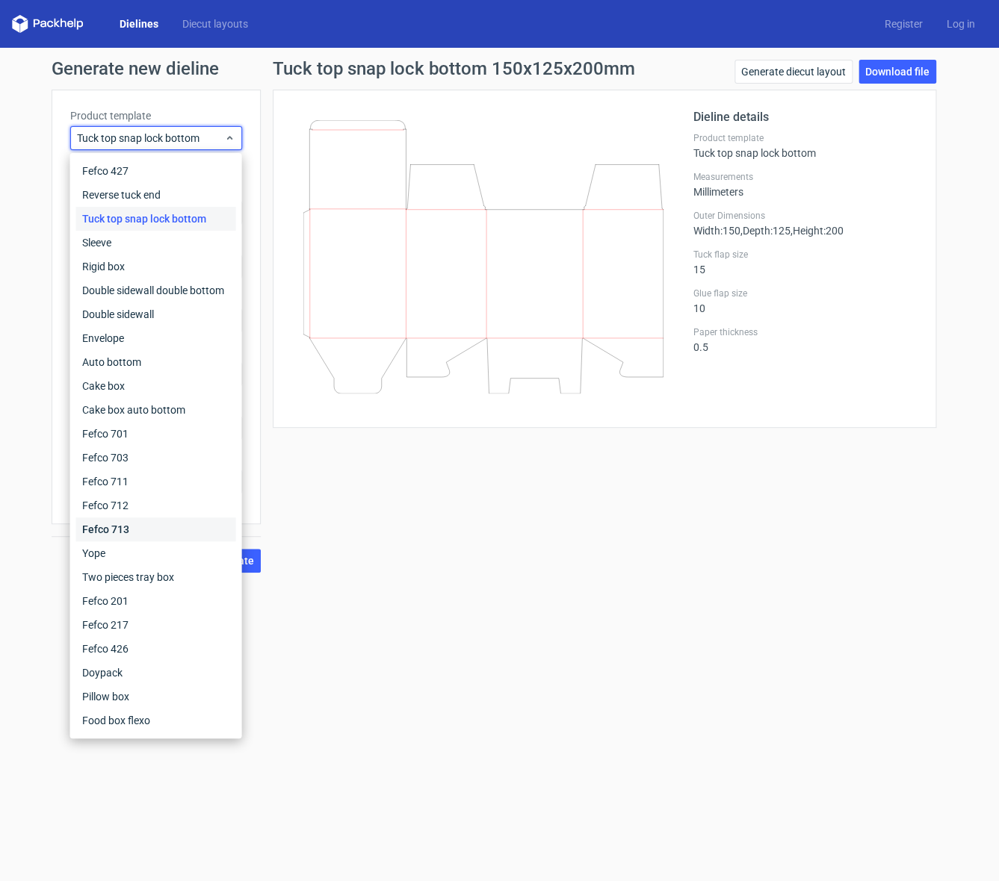
click at [134, 528] on div "Fefco 713" at bounding box center [156, 530] width 160 height 24
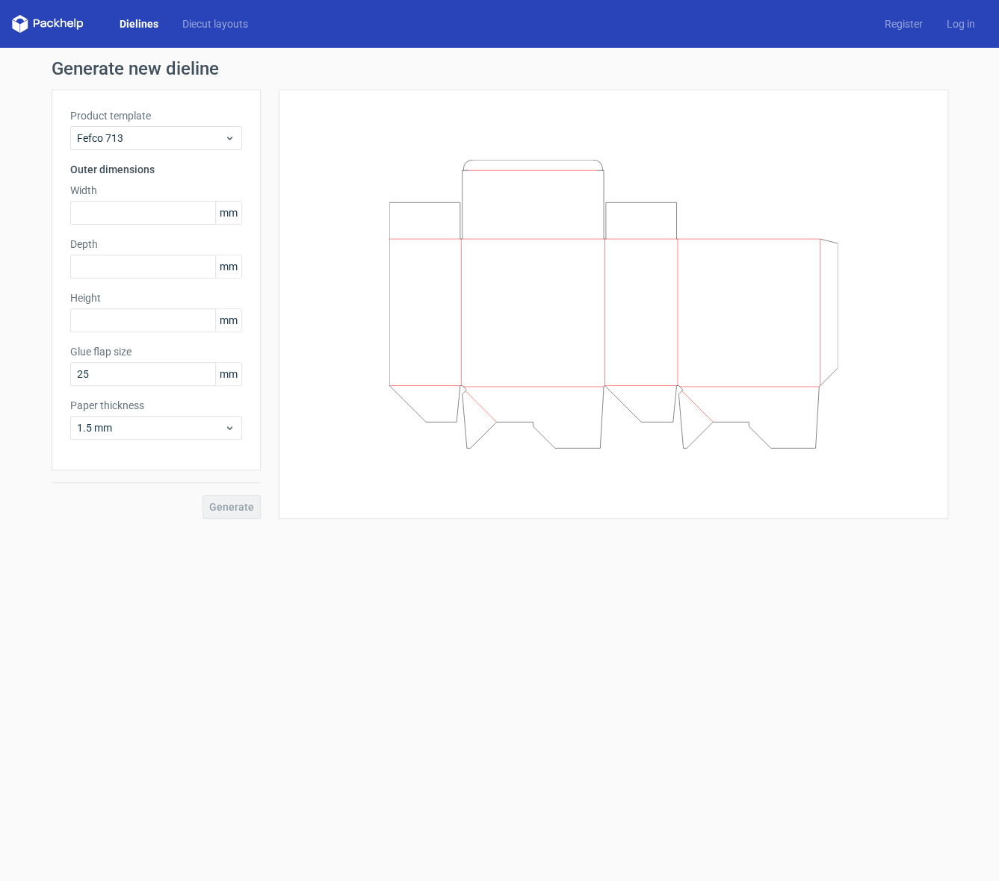
drag, startPoint x: 235, startPoint y: 503, endPoint x: 227, endPoint y: 511, distance: 11.1
click at [235, 503] on div "Generate" at bounding box center [156, 495] width 209 height 49
drag, startPoint x: 123, startPoint y: 193, endPoint x: 114, endPoint y: 198, distance: 10.7
click at [123, 194] on label "Width" at bounding box center [156, 190] width 172 height 15
click at [117, 211] on input "text" at bounding box center [156, 213] width 172 height 24
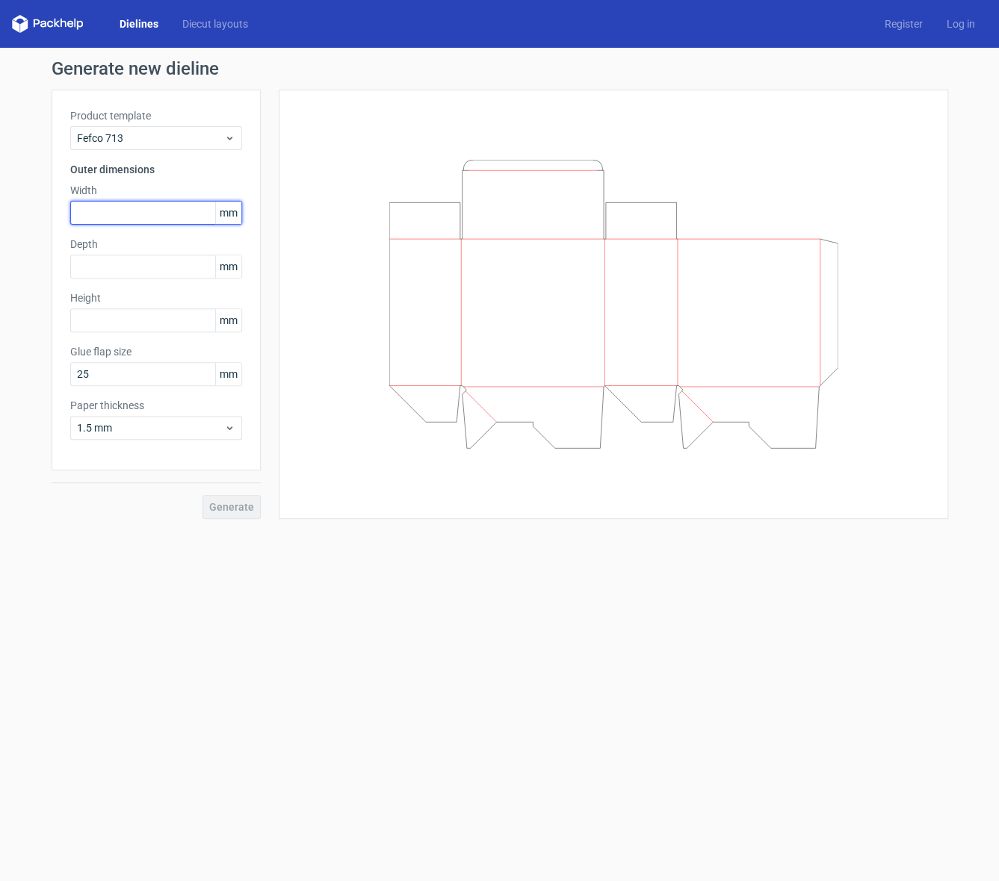
type input "1"
type input "150"
click at [123, 265] on input "text" at bounding box center [156, 267] width 172 height 24
type input "125"
click at [105, 322] on input "text" at bounding box center [156, 320] width 172 height 24
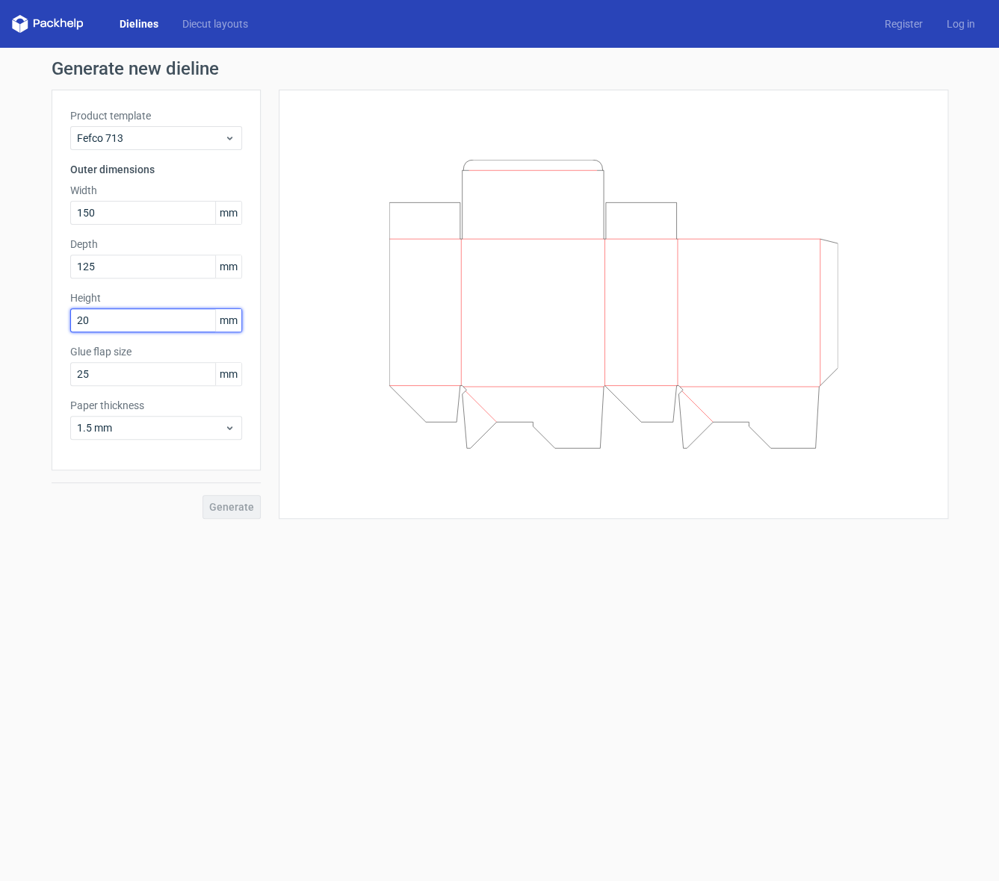
type input "200"
drag, startPoint x: 246, startPoint y: 503, endPoint x: 244, endPoint y: 511, distance: 8.5
click at [246, 503] on span "Generate" at bounding box center [231, 507] width 45 height 10
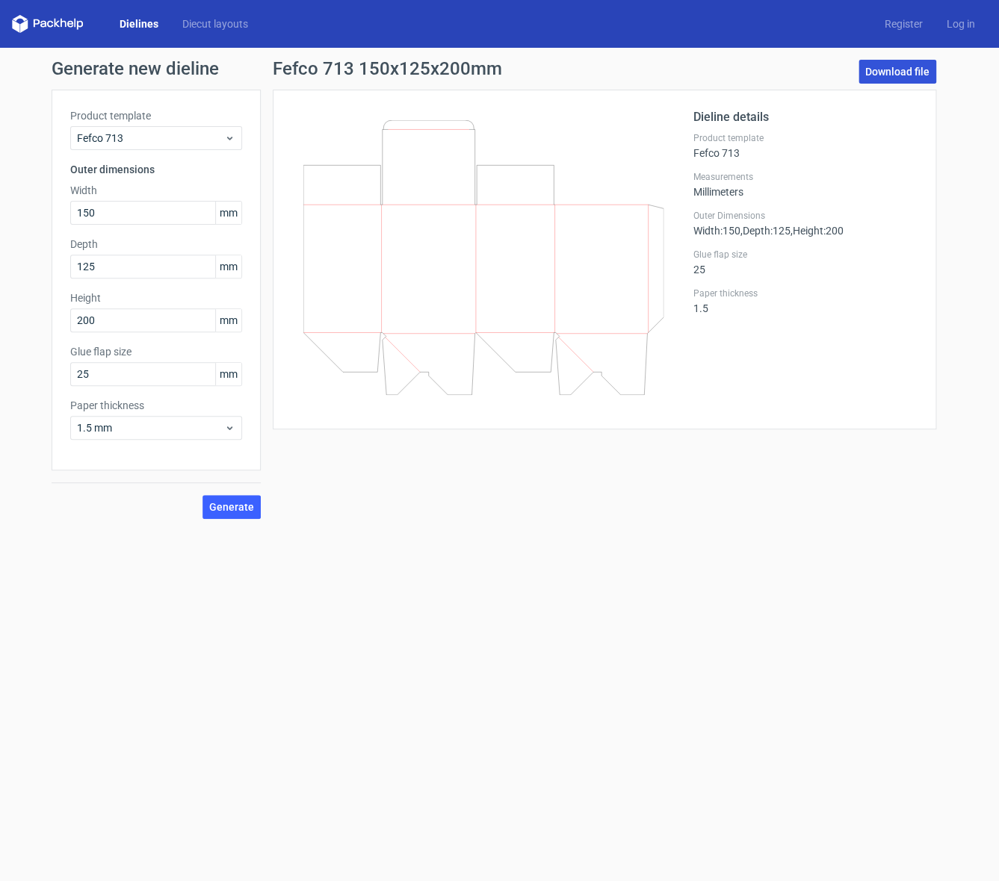
drag, startPoint x: 898, startPoint y: 76, endPoint x: 876, endPoint y: 80, distance: 22.0
click at [898, 77] on link "Download file" at bounding box center [897, 72] width 78 height 24
